Goal: Information Seeking & Learning: Learn about a topic

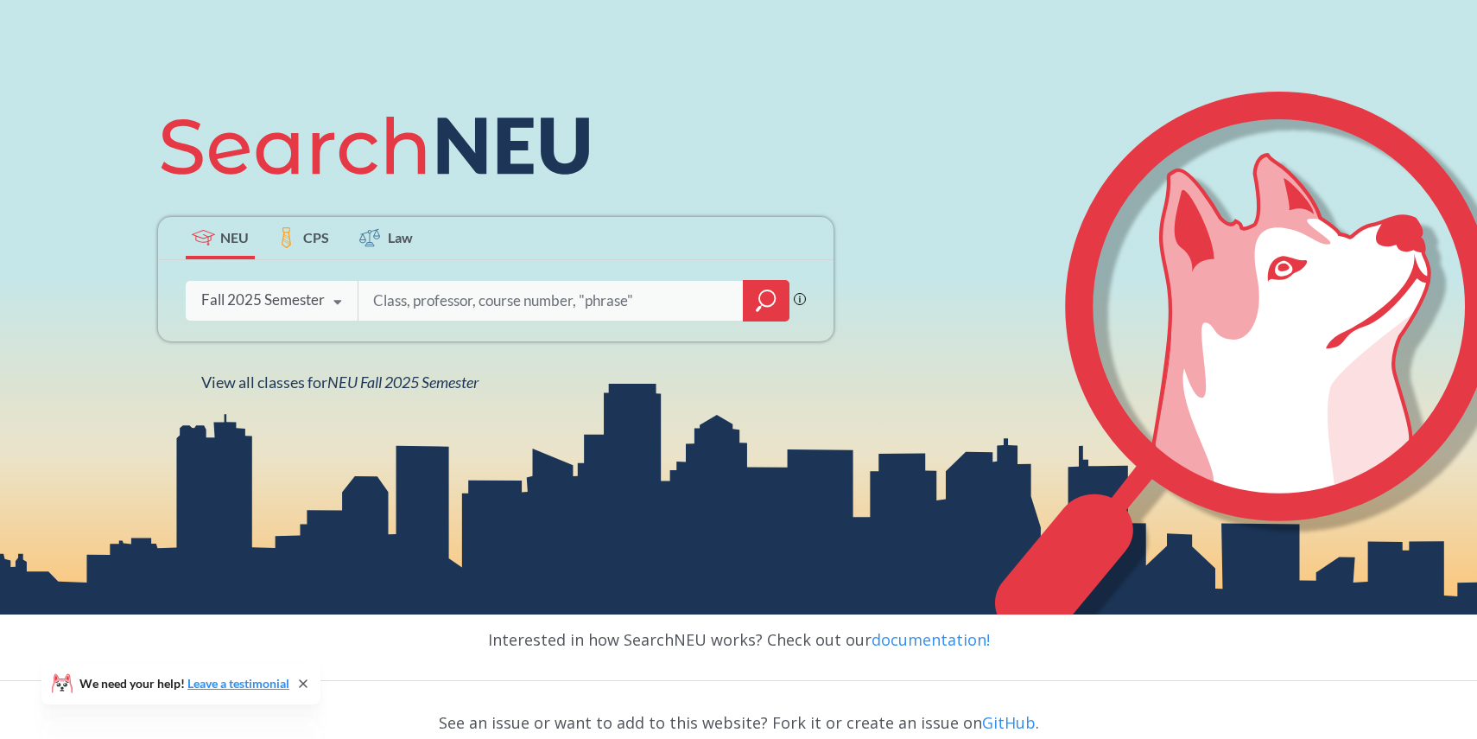
scroll to position [268, 0]
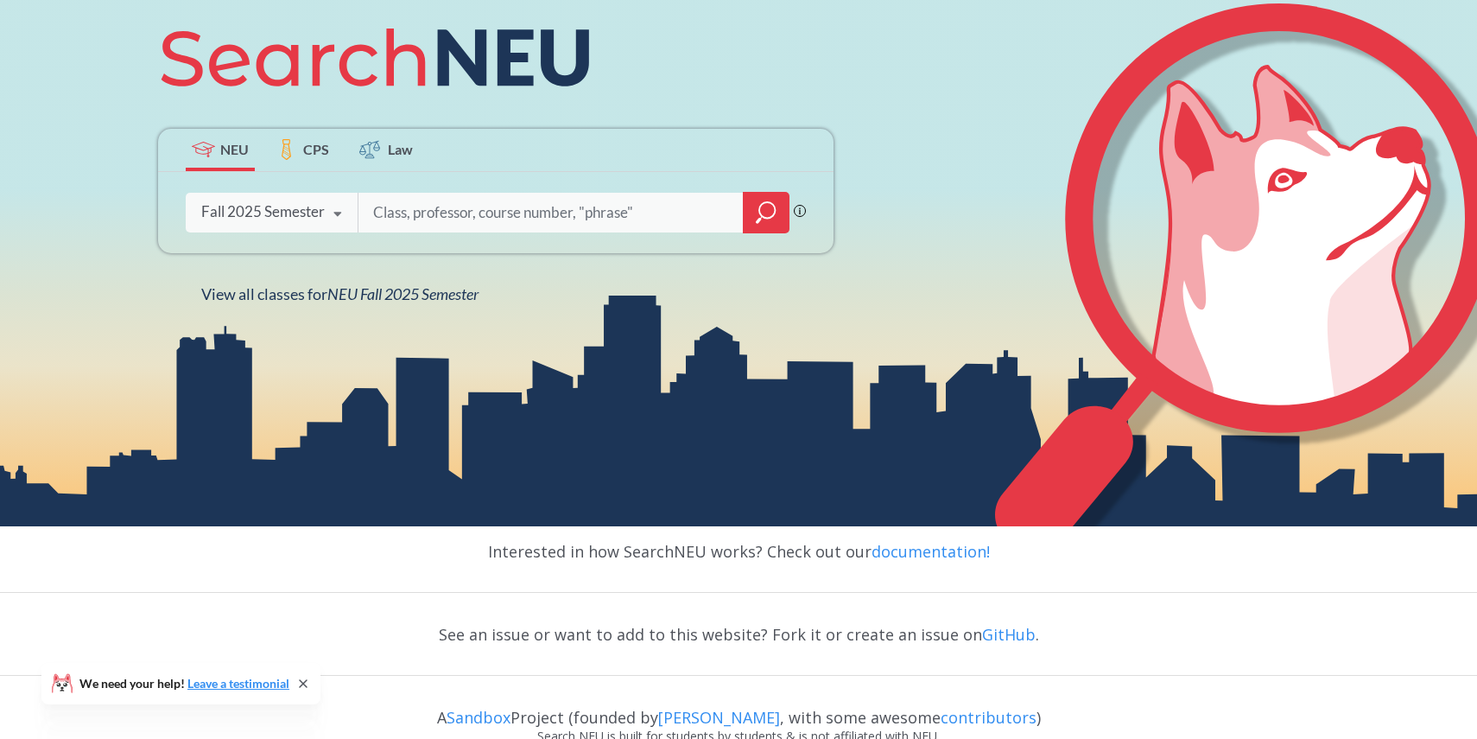
click at [479, 210] on input "search" at bounding box center [550, 212] width 359 height 36
type input "Sports"
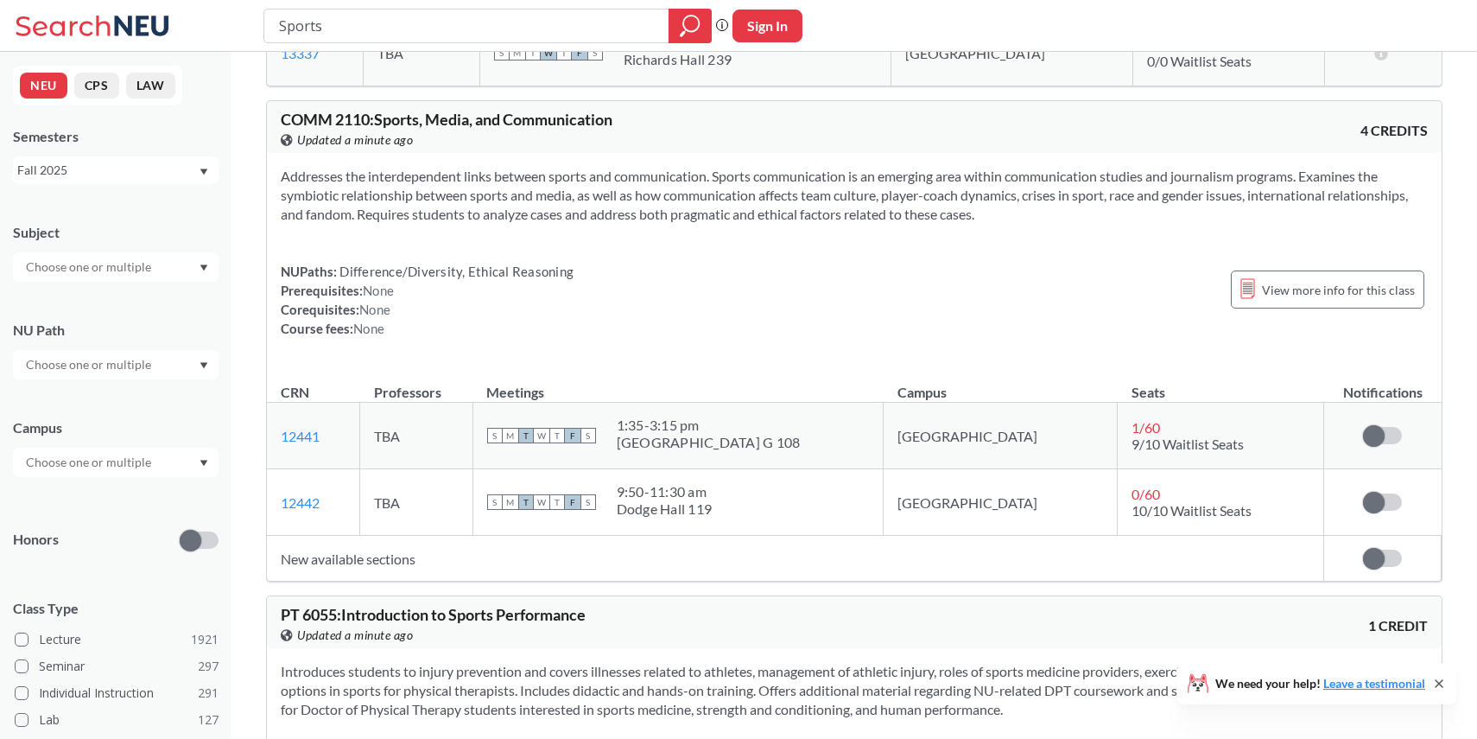
scroll to position [1125, 0]
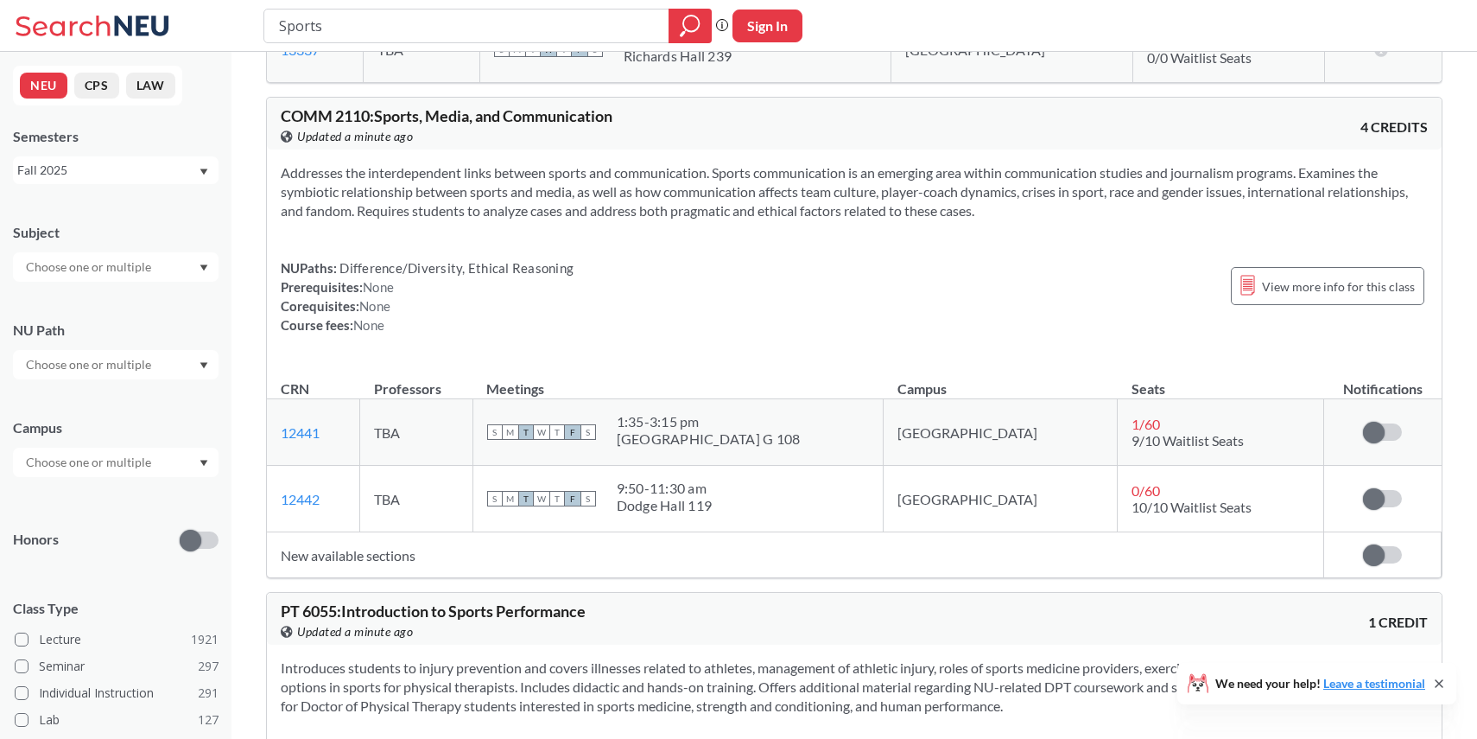
click at [376, 136] on span "Updated a minute ago" at bounding box center [355, 136] width 116 height 19
click at [730, 323] on div "NUPaths: Difference/Diversity, Ethical Reasoning Prerequisites: None Corequisit…" at bounding box center [854, 296] width 1147 height 76
click at [704, 424] on div "1:35 - 3:15 pm" at bounding box center [709, 421] width 184 height 17
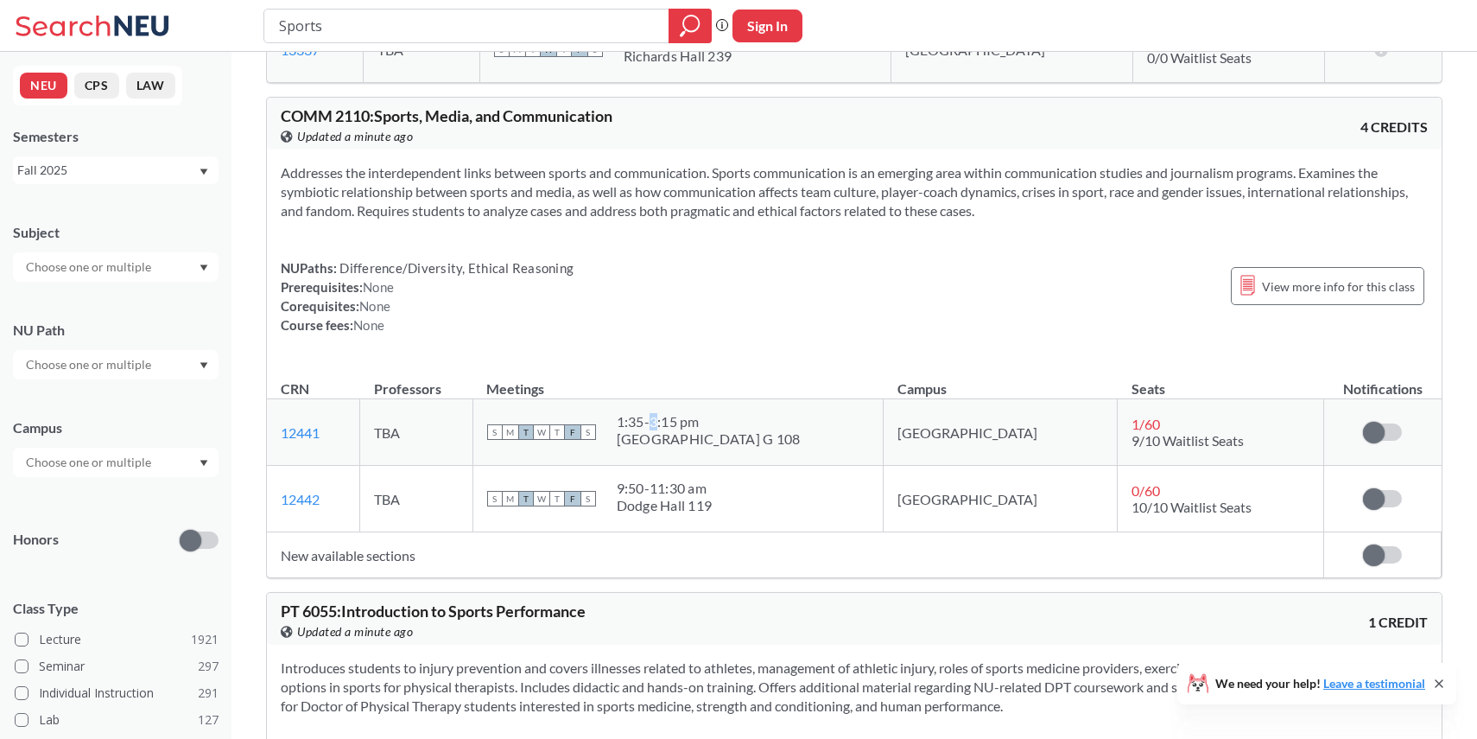
click at [704, 424] on div "1:35 - 3:15 pm" at bounding box center [709, 421] width 184 height 17
click at [695, 500] on div "Dodge Hall 119" at bounding box center [665, 505] width 96 height 17
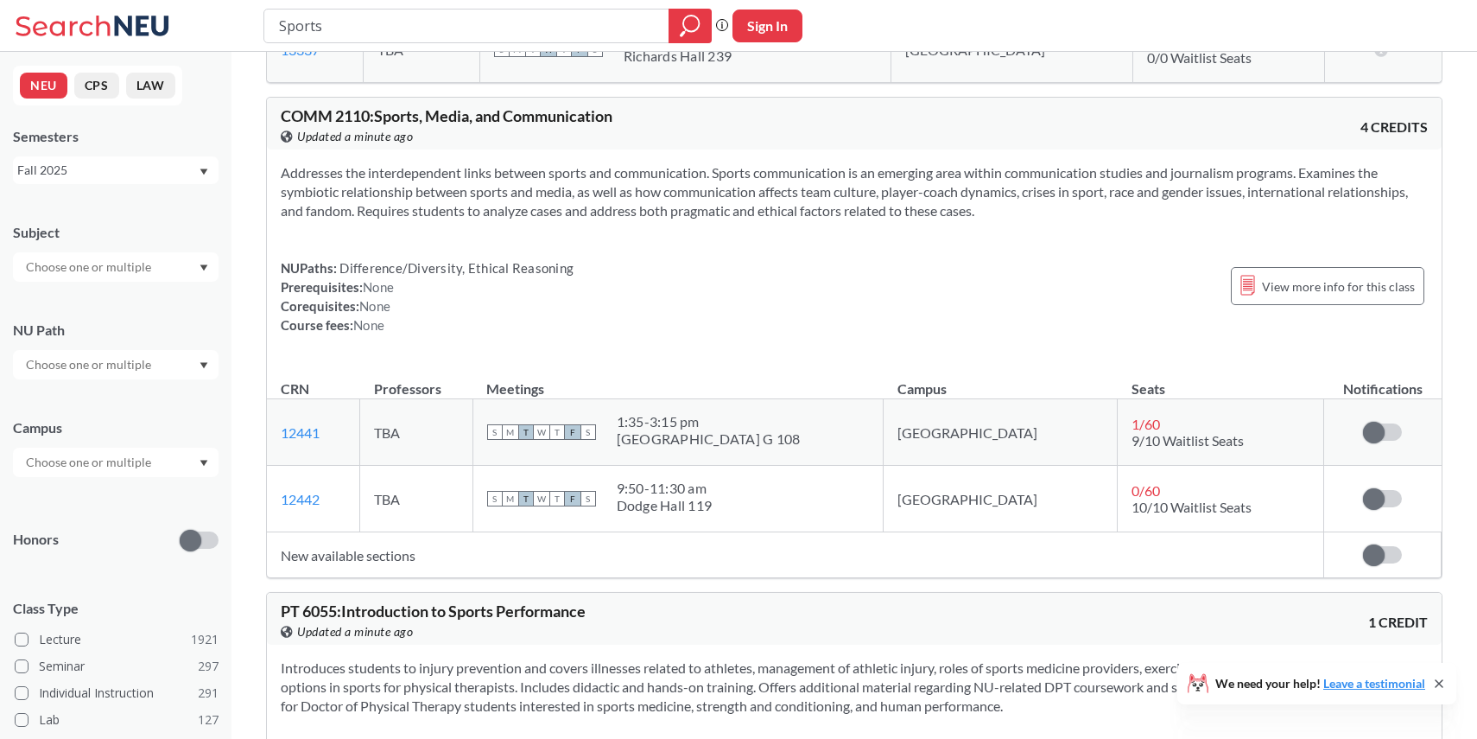
click at [699, 474] on td "S M T W T F S 9:50 - 11:30 am Dodge Hall 119" at bounding box center [677, 499] width 411 height 67
click at [701, 493] on div "9:50 - 11:30 am" at bounding box center [665, 487] width 96 height 17
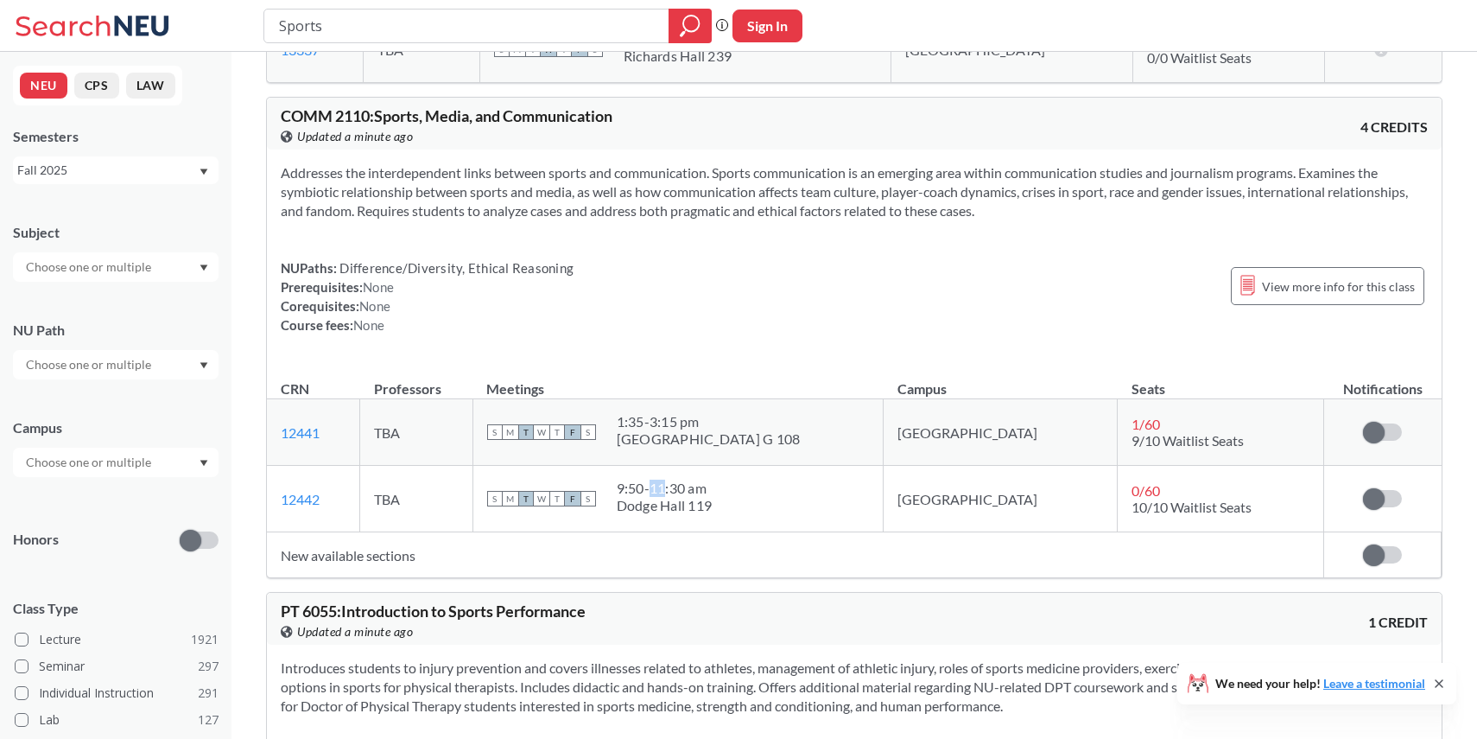
click at [701, 493] on div "9:50 - 11:30 am" at bounding box center [665, 487] width 96 height 17
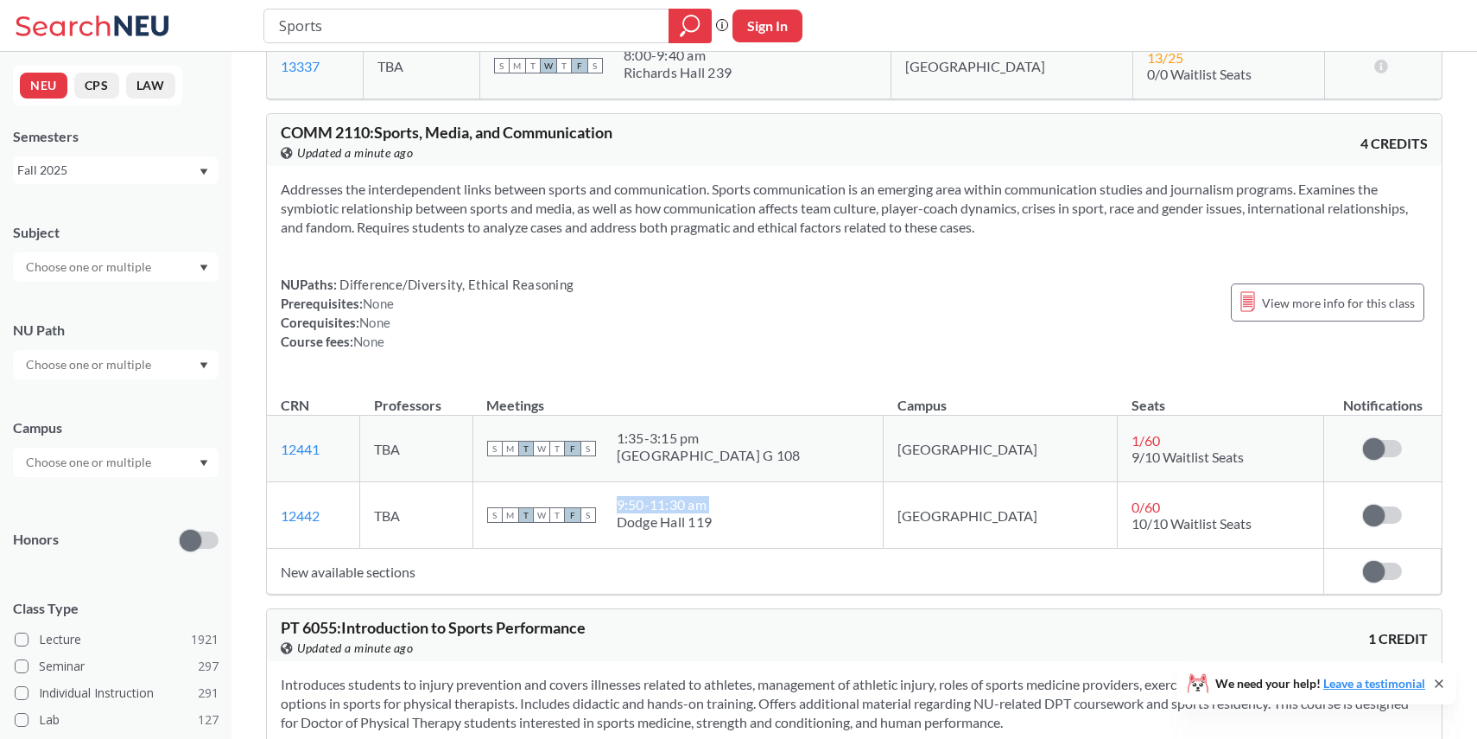
scroll to position [1107, 0]
click at [565, 515] on span "T" at bounding box center [557, 517] width 16 height 16
copy link "12442"
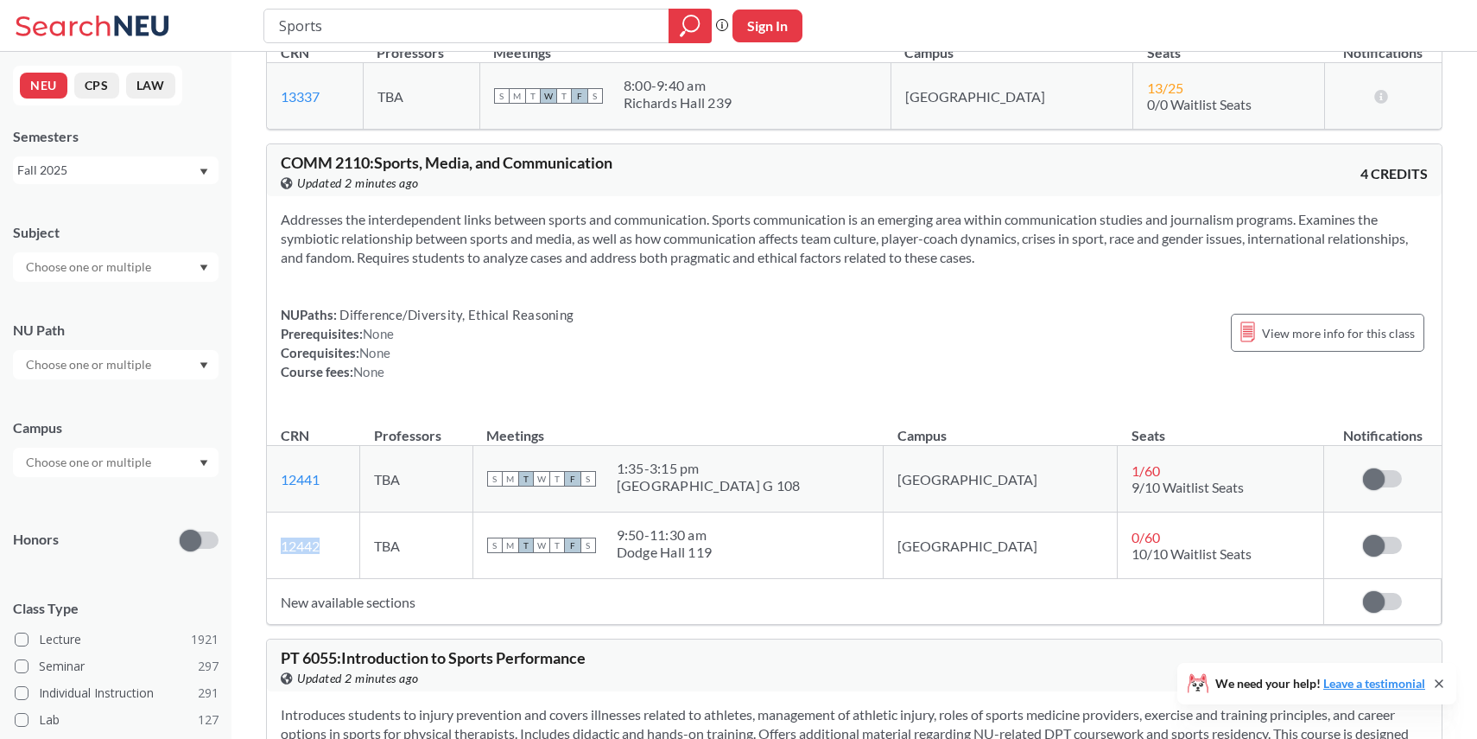
scroll to position [1075, 0]
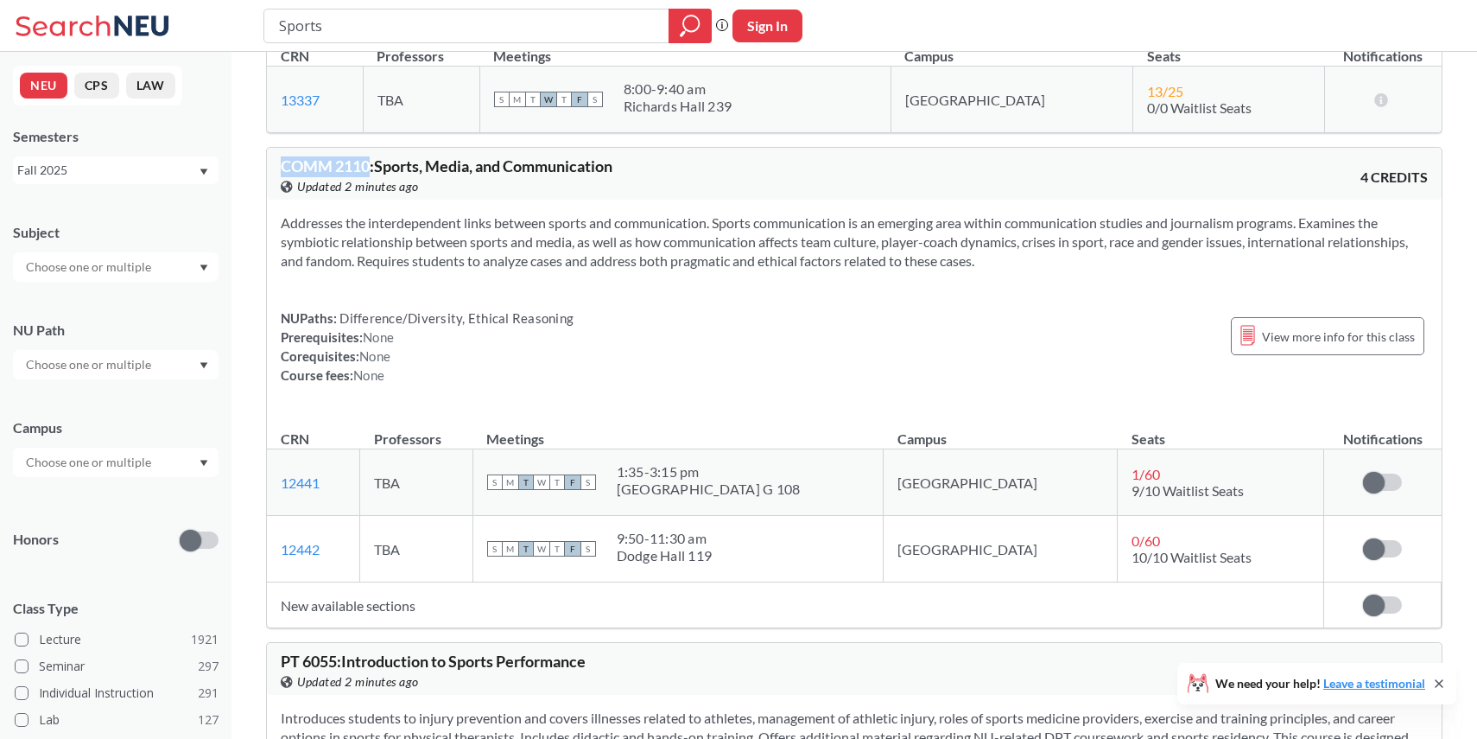
drag, startPoint x: 283, startPoint y: 167, endPoint x: 370, endPoint y: 171, distance: 86.5
click at [370, 171] on span "COMM 2110 : Sports, Media, and Communication" at bounding box center [447, 165] width 332 height 19
copy span "COMM 2110"
